Goal: Navigation & Orientation: Find specific page/section

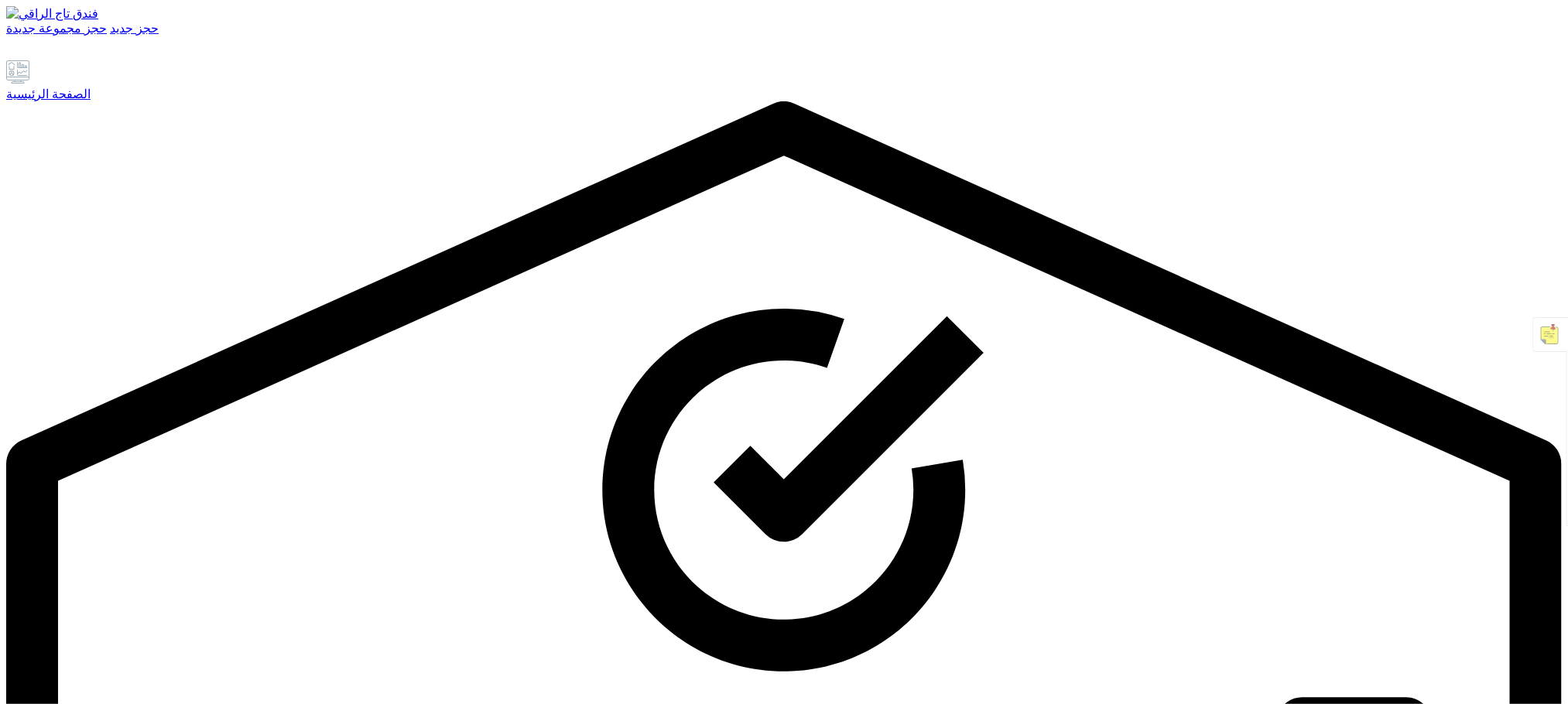
click at [71, 60] on link at bounding box center [61, 53] width 18 height 13
